Goal: Task Accomplishment & Management: Manage account settings

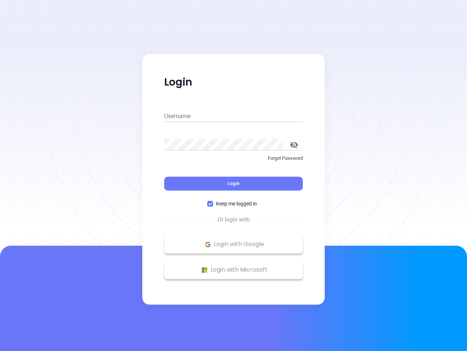
click at [234, 175] on div "Login" at bounding box center [233, 179] width 139 height 23
click at [234, 116] on input "Username" at bounding box center [233, 116] width 139 height 12
click at [294, 145] on icon "toggle password visibility" at bounding box center [294, 144] width 8 height 7
click at [234, 183] on span "Login" at bounding box center [233, 183] width 12 height 6
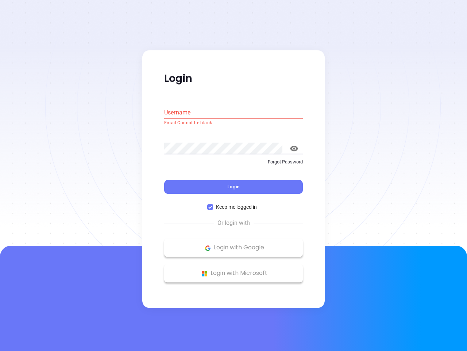
click at [234, 203] on span "Keep me logged in" at bounding box center [236, 207] width 47 height 8
click at [213, 204] on input "Keep me logged in" at bounding box center [210, 207] width 6 height 6
checkbox input "false"
click at [234, 244] on p "Login with Google" at bounding box center [233, 247] width 131 height 11
click at [234, 269] on p "Login with Microsoft" at bounding box center [233, 273] width 131 height 11
